Goal: Complete application form

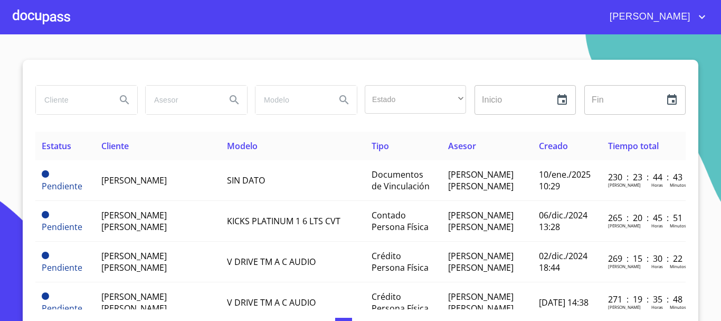
click at [80, 104] on input "search" at bounding box center [72, 100] width 72 height 29
type input "STAR"
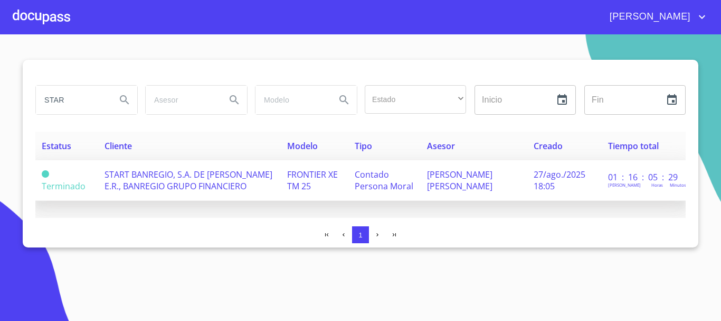
click at [155, 190] on span "START BANREGIO, S.A. DE [PERSON_NAME] E.R., BANREGIO GRUPO FINANCIERO" at bounding box center [189, 179] width 168 height 23
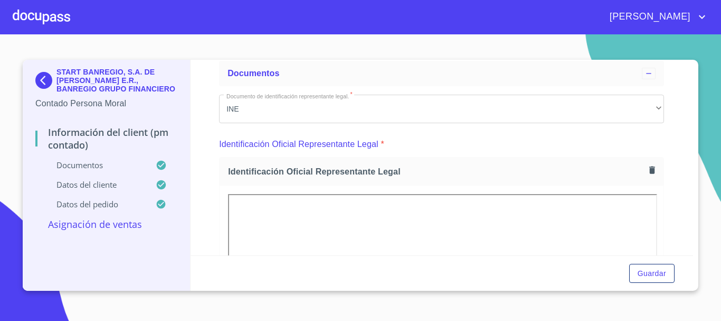
scroll to position [158, 0]
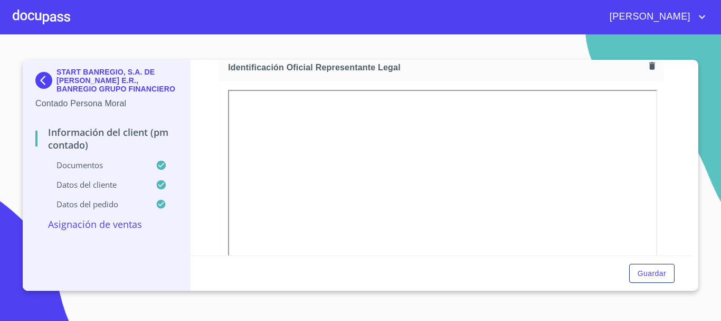
click at [405, 42] on section "START BANREGIO, S.A. DE C.V. SOFOM E.R., BANREGIO GRUPO FINANCIERO Contado Pers…" at bounding box center [360, 177] width 721 height 286
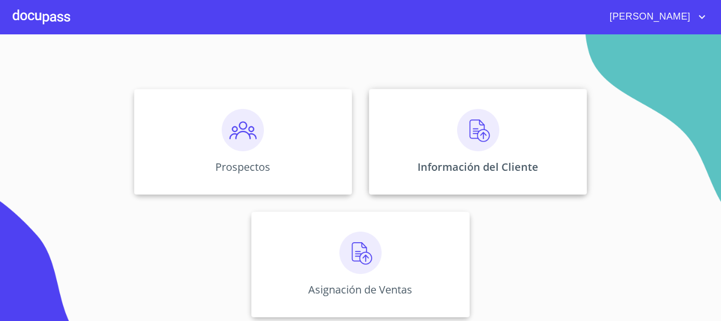
scroll to position [88, 0]
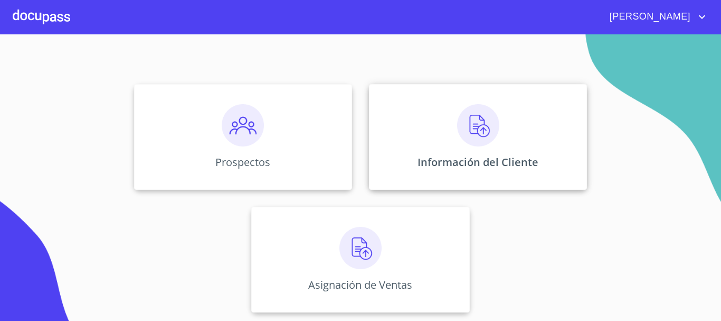
click at [472, 158] on p "Información del Cliente" at bounding box center [478, 162] width 121 height 14
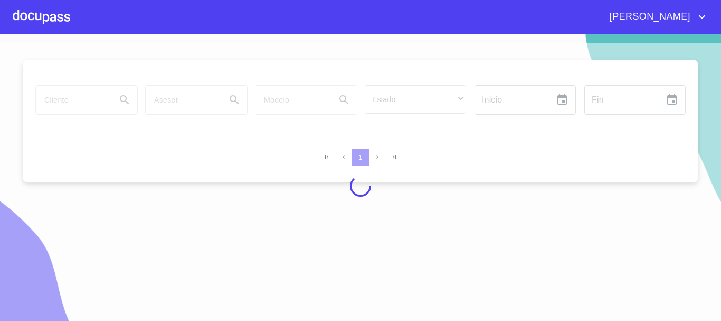
click at [66, 103] on div at bounding box center [360, 186] width 721 height 286
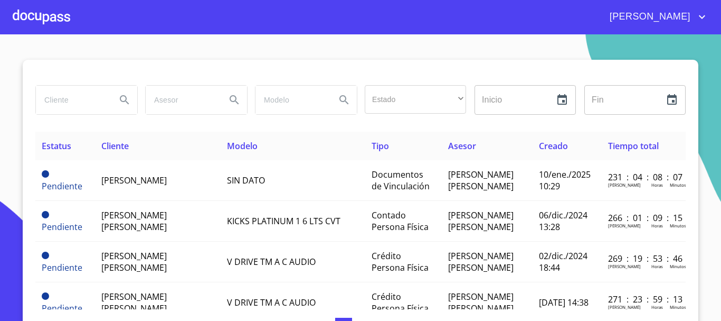
click at [52, 101] on input "search" at bounding box center [72, 100] width 72 height 29
click at [131, 101] on button "Search" at bounding box center [124, 99] width 25 height 25
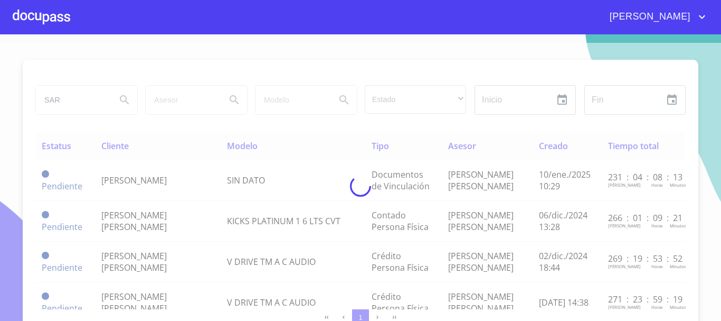
click at [67, 100] on div at bounding box center [360, 186] width 721 height 286
click at [71, 99] on div at bounding box center [360, 186] width 721 height 286
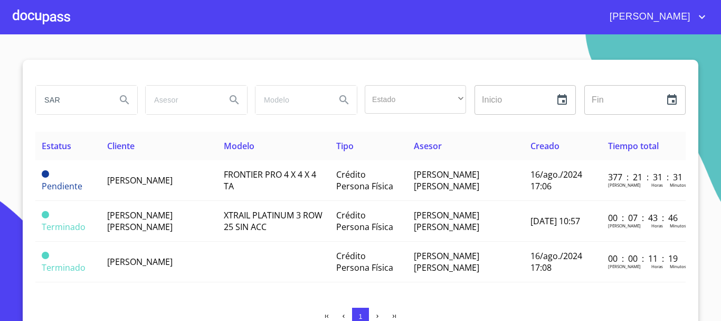
drag, startPoint x: 73, startPoint y: 96, endPoint x: 9, endPoint y: 96, distance: 63.9
click at [9, 96] on section "SAR Estado ​ ​ Inicio ​ Fin ​ Estatus Cliente Modelo Tipo Asesor Creado Tiempo …" at bounding box center [360, 177] width 721 height 286
type input "STAR"
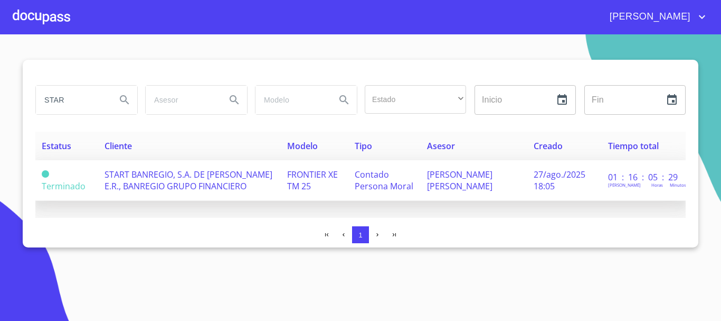
click at [199, 179] on span "START BANREGIO, S.A. DE [PERSON_NAME] E.R., BANREGIO GRUPO FINANCIERO" at bounding box center [189, 179] width 168 height 23
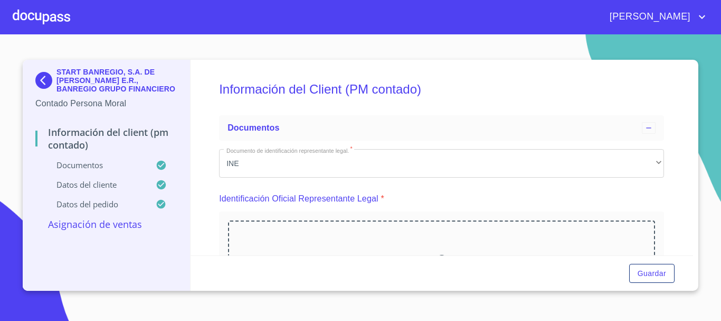
click at [93, 185] on p "Datos del cliente" at bounding box center [95, 184] width 120 height 11
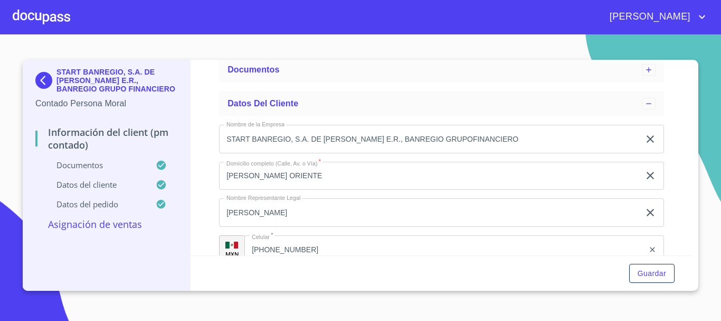
scroll to position [106, 0]
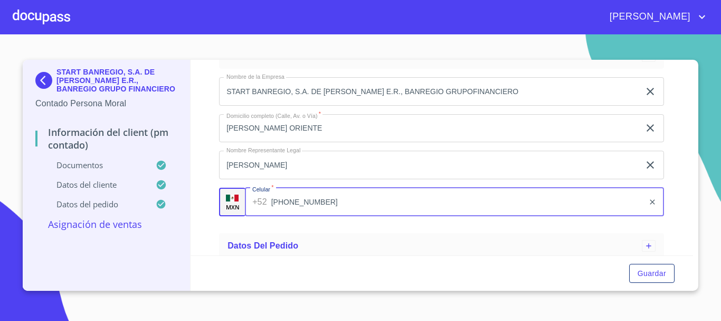
drag, startPoint x: 247, startPoint y: 203, endPoint x: 182, endPoint y: 204, distance: 65.0
click at [183, 203] on div "START BANREGIO, S.A. DE C.V. SOFOM E.R., BANREGIO GRUPO FINANCIERO Contado Pers…" at bounding box center [358, 175] width 671 height 231
drag, startPoint x: 347, startPoint y: 205, endPoint x: 234, endPoint y: 200, distance: 113.2
click at [234, 200] on div "MXN Celular   * +52 (33)23499869 ​" at bounding box center [441, 201] width 445 height 29
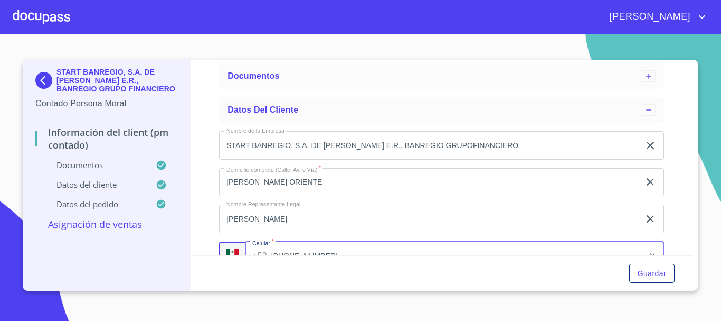
scroll to position [113, 0]
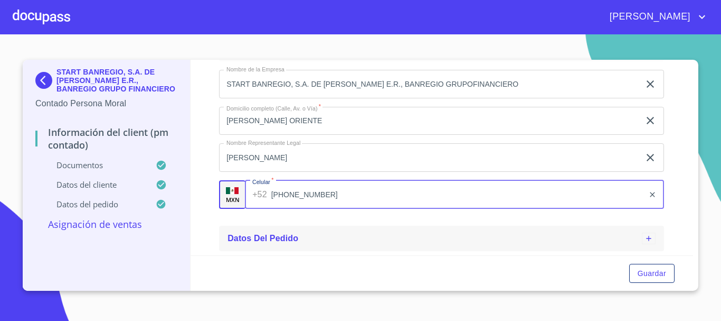
click at [257, 236] on span "Datos del pedido" at bounding box center [263, 237] width 71 height 9
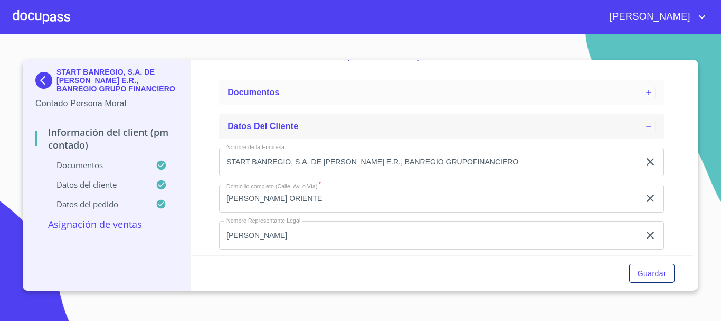
scroll to position [0, 0]
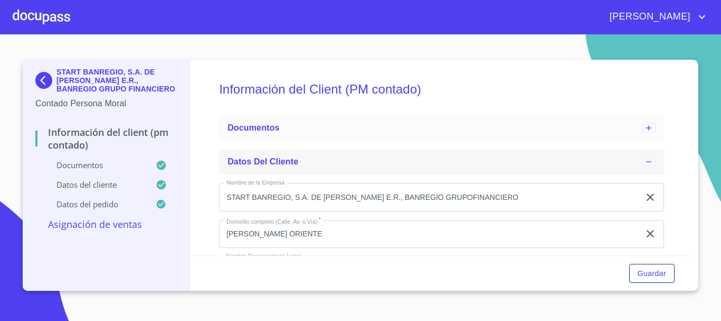
click at [279, 159] on span "Datos del cliente" at bounding box center [263, 161] width 71 height 9
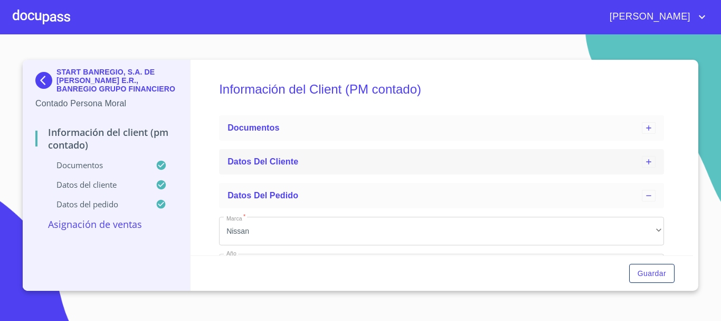
click at [320, 154] on div "Datos del cliente" at bounding box center [441, 161] width 445 height 25
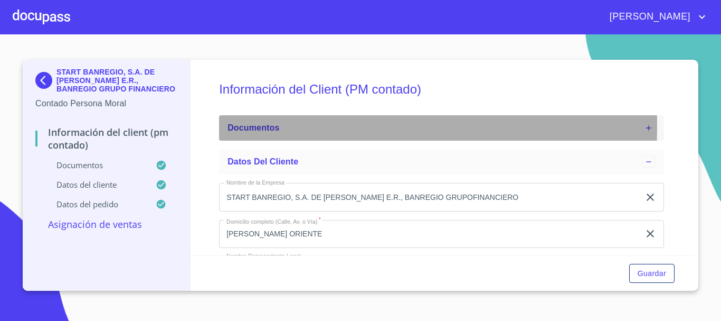
click at [256, 126] on span "Documentos" at bounding box center [254, 127] width 52 height 9
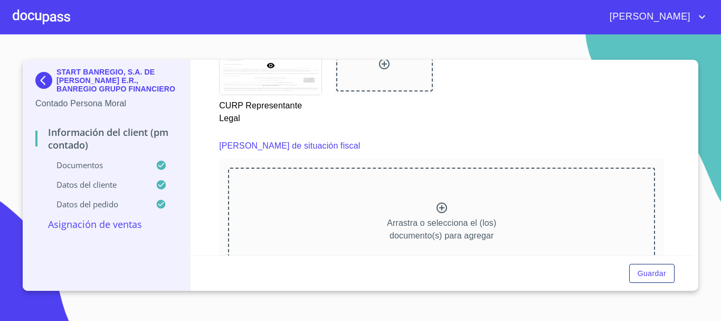
scroll to position [2429, 0]
click at [436, 207] on icon at bounding box center [442, 207] width 13 height 13
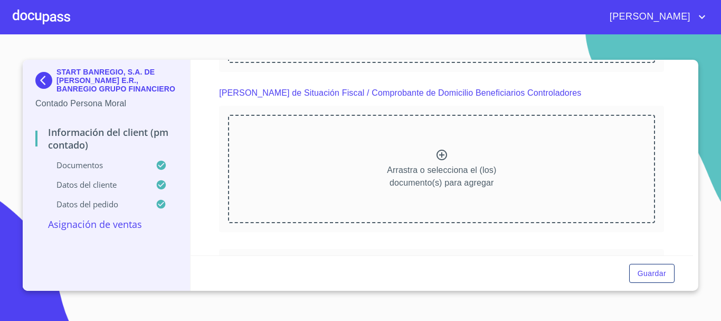
scroll to position [3274, 0]
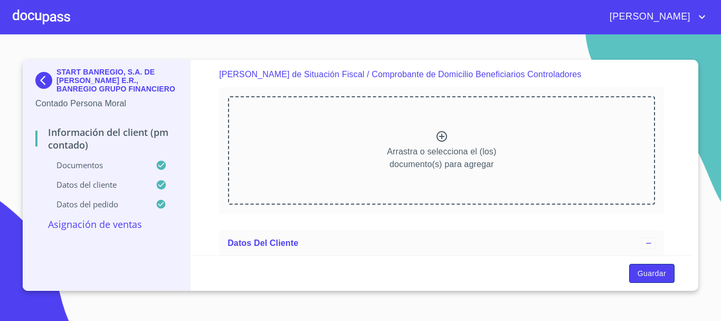
click at [652, 271] on span "Guardar" at bounding box center [652, 273] width 29 height 13
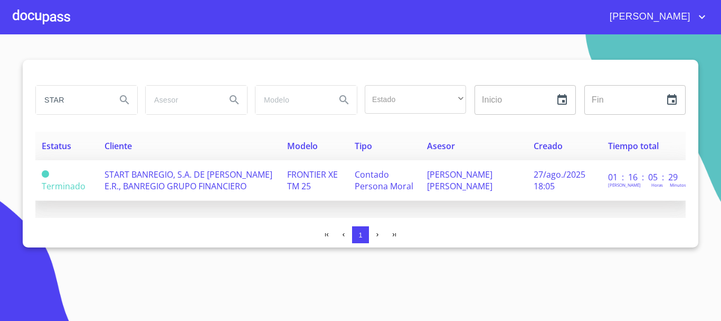
click at [172, 185] on span "START BANREGIO, S.A. DE [PERSON_NAME] E.R., BANREGIO GRUPO FINANCIERO" at bounding box center [189, 179] width 168 height 23
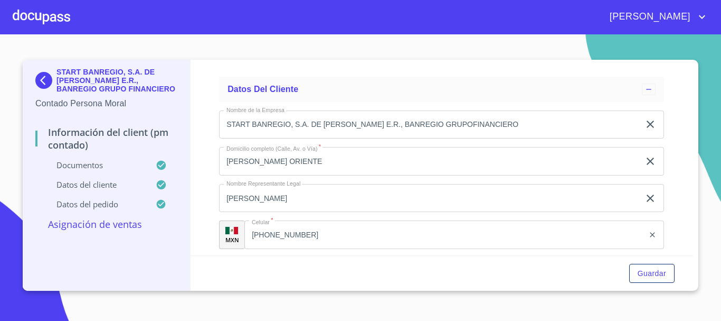
scroll to position [3406, 0]
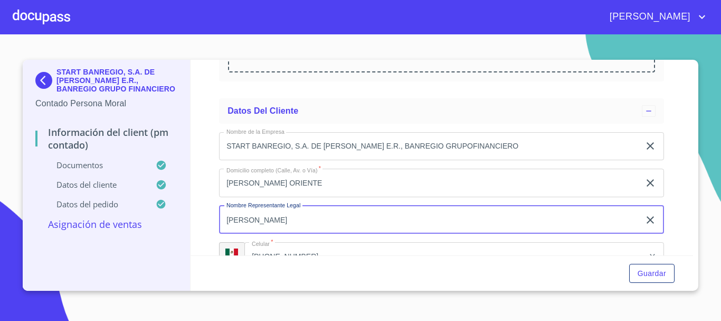
drag, startPoint x: 345, startPoint y: 219, endPoint x: 171, endPoint y: 222, distance: 174.8
click at [171, 222] on div "START BANREGIO, S.A. DE C.V. SOFOM E.R., BANREGIO GRUPO FINANCIERO Contado Pers…" at bounding box center [358, 175] width 671 height 231
paste input "HUITZILOPOCHTLI"
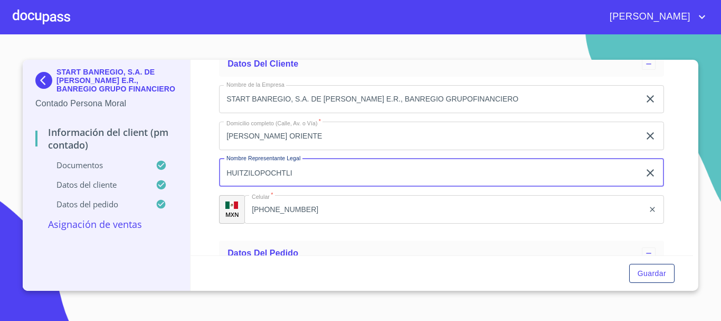
scroll to position [3512, 0]
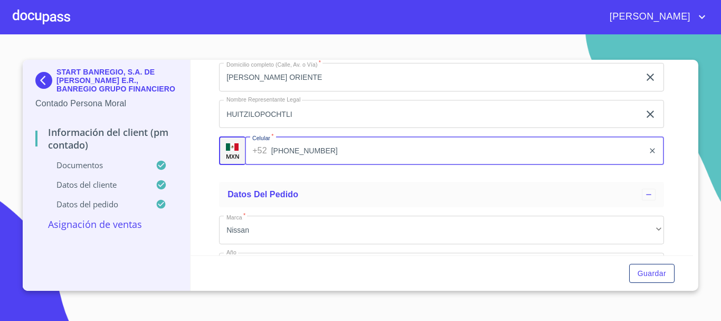
click at [297, 151] on input "[PHONE_NUMBER]" at bounding box center [457, 150] width 373 height 29
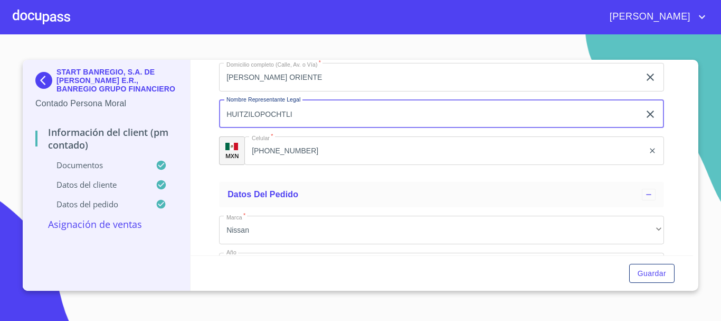
click at [330, 115] on input "HUITZILOPOCHTLI" at bounding box center [429, 114] width 421 height 29
click at [322, 115] on input "HUITZILOPOCHTLI" at bounding box center [429, 114] width 421 height 29
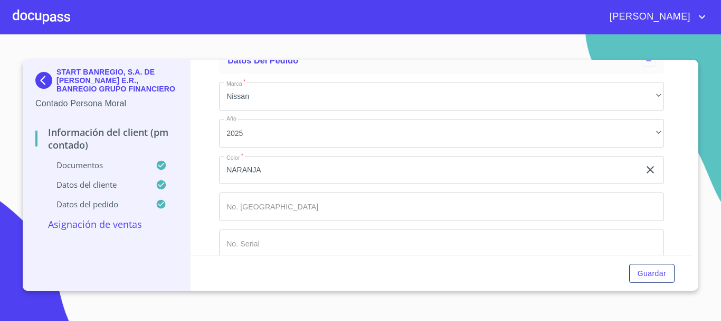
scroll to position [3661, 0]
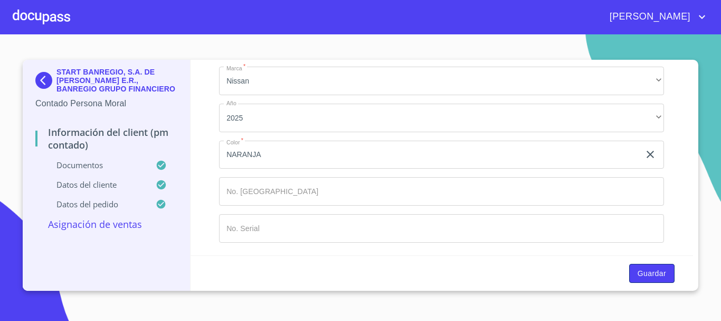
type input "HUITZILOPOCHTLI CAMACHO RODRIGUEZ"
click at [656, 274] on span "Guardar" at bounding box center [652, 273] width 29 height 13
